Goal: Check status

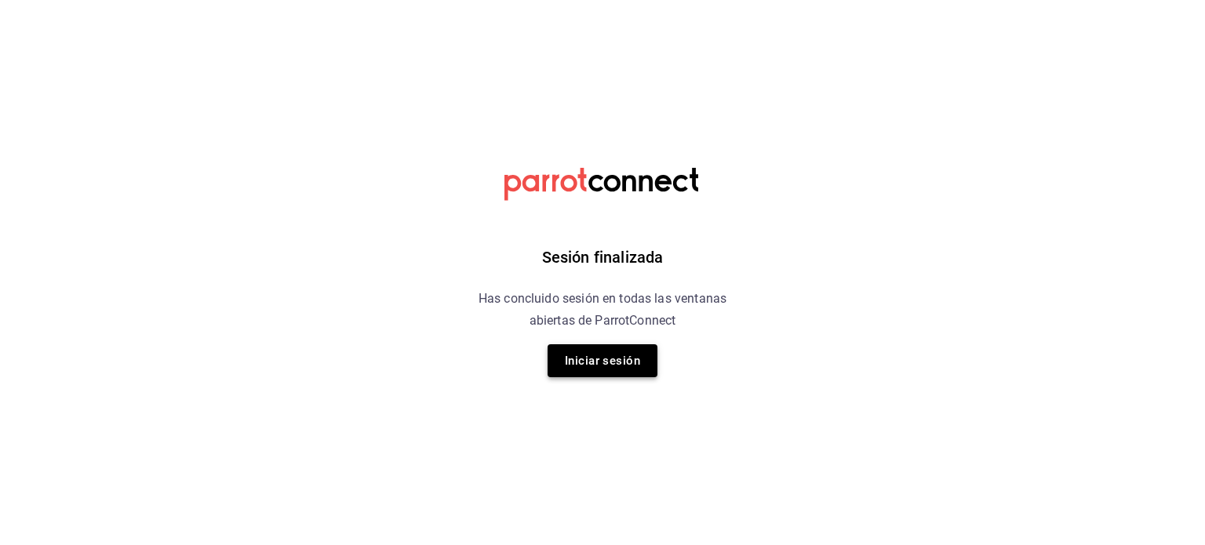
click at [592, 360] on button "Iniciar sesión" at bounding box center [603, 360] width 110 height 33
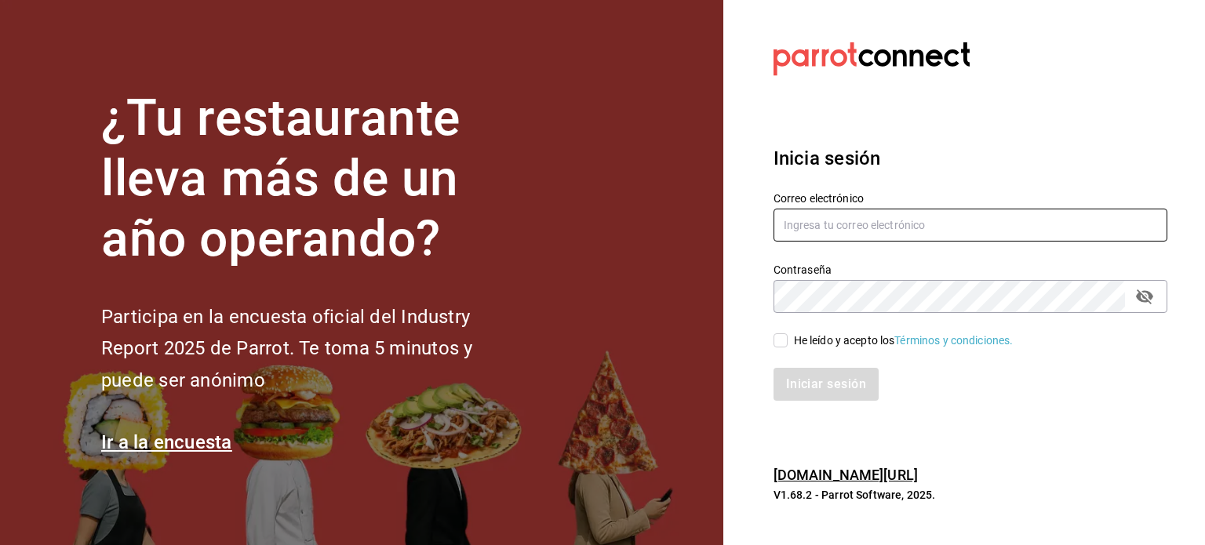
type input "[EMAIL_ADDRESS][DOMAIN_NAME]"
click at [782, 341] on input "He leído y acepto los Términos y condiciones." at bounding box center [781, 340] width 14 height 14
checkbox input "true"
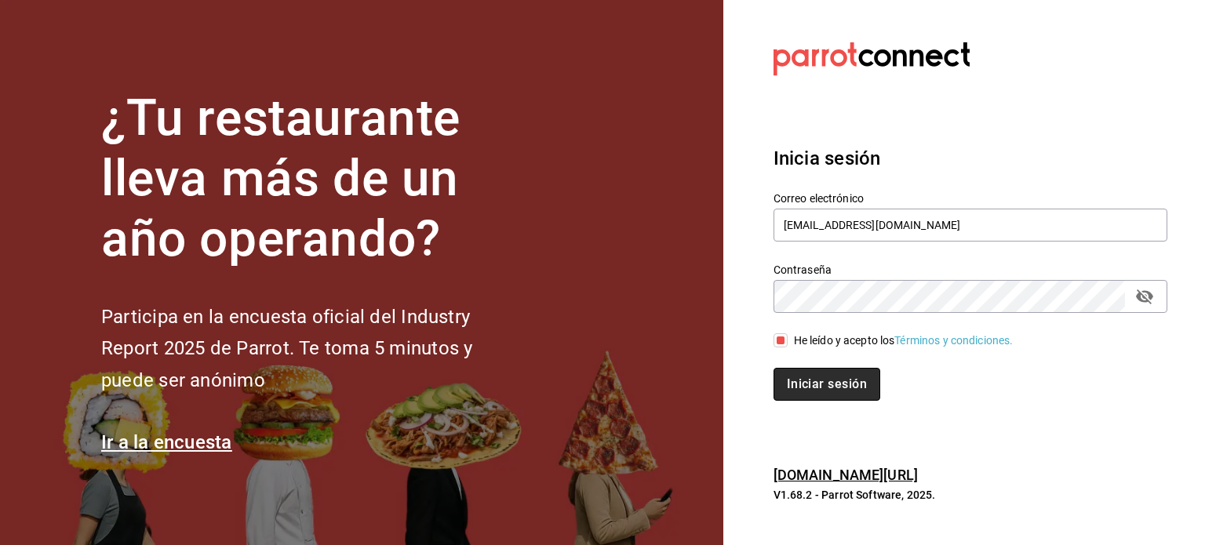
click at [819, 386] on button "Iniciar sesión" at bounding box center [827, 384] width 107 height 33
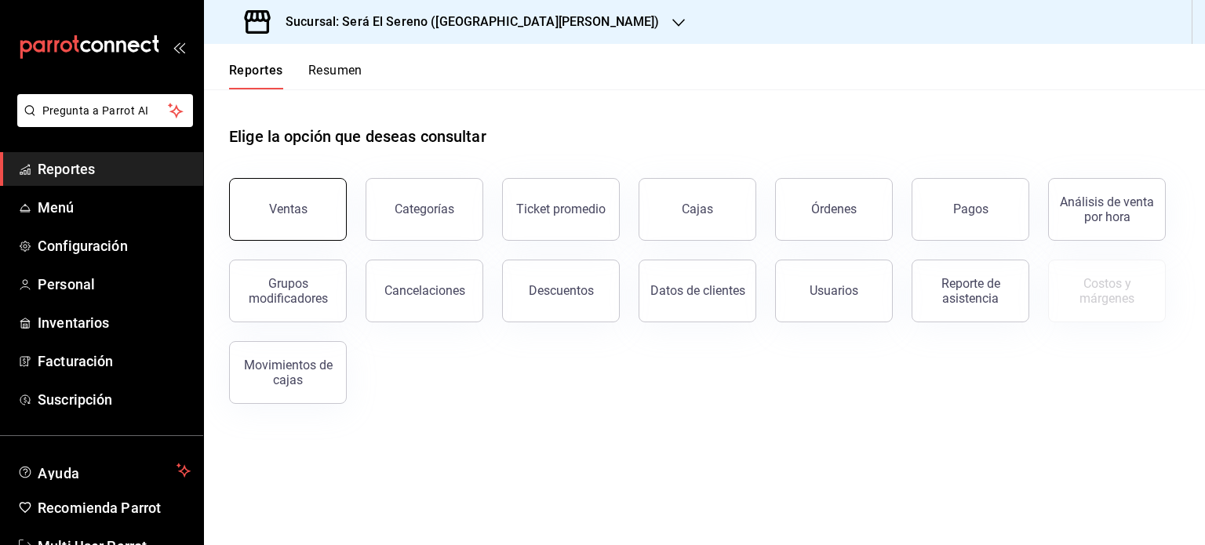
click at [282, 207] on div "Ventas" at bounding box center [288, 209] width 38 height 15
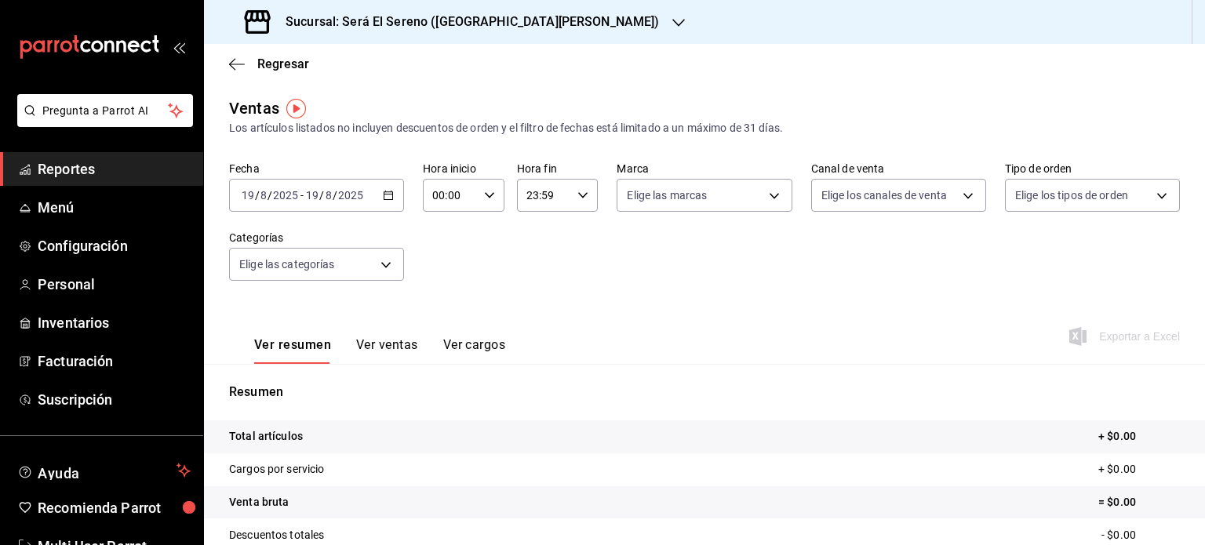
click at [390, 198] on \(Stroke\) "button" at bounding box center [388, 195] width 9 height 9
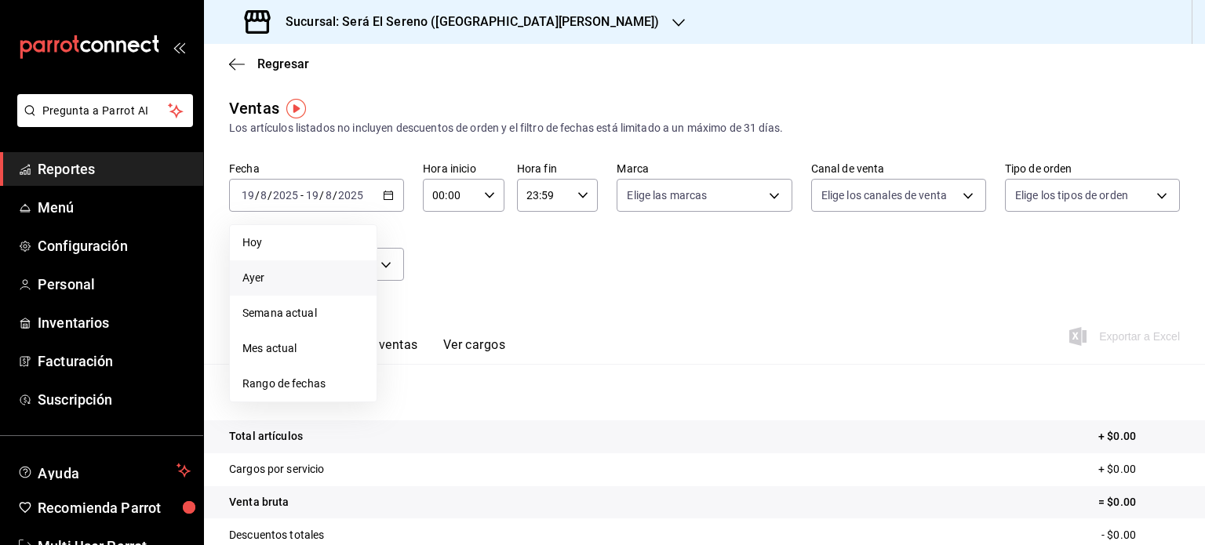
click at [300, 275] on span "Ayer" at bounding box center [303, 278] width 122 height 16
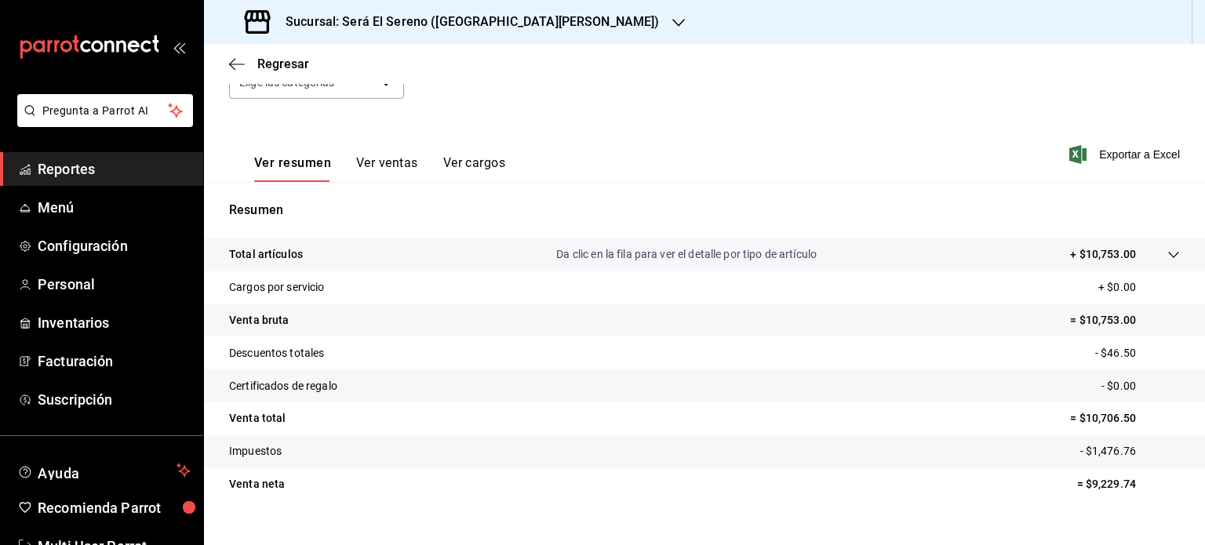
scroll to position [184, 0]
